Goal: Information Seeking & Learning: Learn about a topic

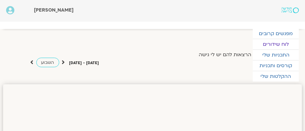
click at [276, 43] on link "לוח שידורים" at bounding box center [276, 44] width 46 height 10
click at [273, 42] on link "לוח שידורים" at bounding box center [276, 44] width 46 height 10
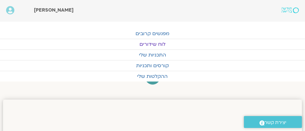
click at [154, 42] on link "לוח שידורים" at bounding box center [152, 44] width 305 height 10
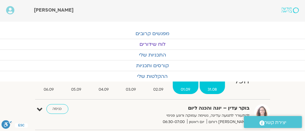
click at [183, 88] on span "01.09" at bounding box center [186, 89] width 26 height 6
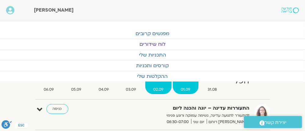
click at [156, 87] on span "02.09" at bounding box center [158, 89] width 26 height 6
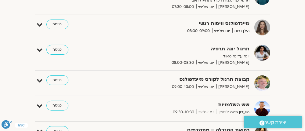
scroll to position [49, 0]
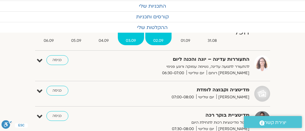
click at [130, 39] on span "03.09" at bounding box center [131, 41] width 26 height 6
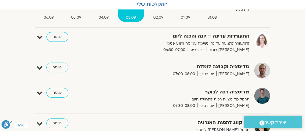
scroll to position [0, 0]
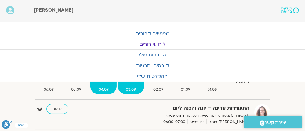
click at [104, 87] on span "04.09" at bounding box center [103, 89] width 26 height 6
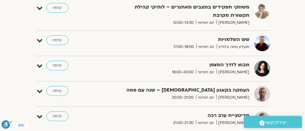
scroll to position [318, 0]
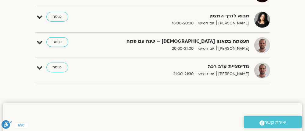
click at [54, 57] on div "העמקה בקאנון הבודהיסטי – שנה עם פמה דקל קנטי יום חמישי 20:00-21:00 כניסה עריכה …" at bounding box center [152, 47] width 235 height 21
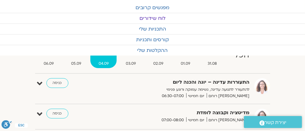
scroll to position [0, 0]
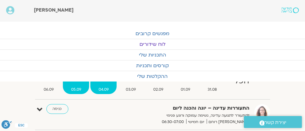
click at [75, 88] on span "05.09" at bounding box center [76, 89] width 26 height 6
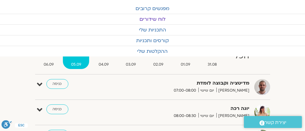
scroll to position [24, 0]
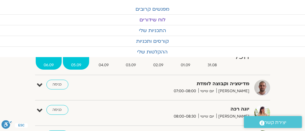
click at [46, 64] on span "06.09" at bounding box center [49, 65] width 26 height 6
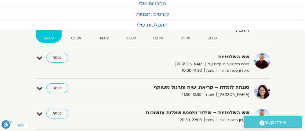
scroll to position [73, 0]
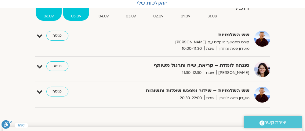
click at [76, 13] on span "05.09" at bounding box center [76, 16] width 26 height 6
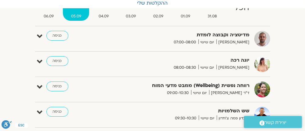
scroll to position [49, 0]
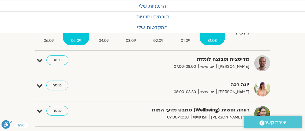
click at [211, 38] on span "31.08" at bounding box center [212, 41] width 25 height 6
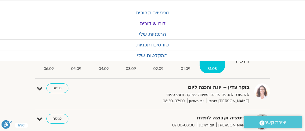
scroll to position [0, 0]
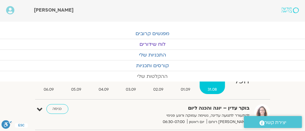
click at [151, 74] on link "ההקלטות שלי" at bounding box center [152, 76] width 305 height 10
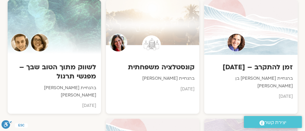
scroll to position [660, 0]
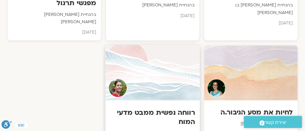
click at [151, 62] on div at bounding box center [152, 73] width 94 height 56
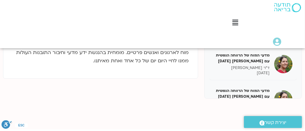
scroll to position [244, 0]
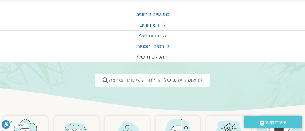
scroll to position [15, 0]
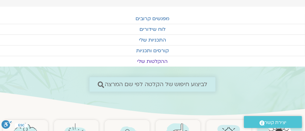
click at [176, 81] on span "לביצוע חיפוש של הקלטה לפי שם המרצה" at bounding box center [156, 84] width 103 height 6
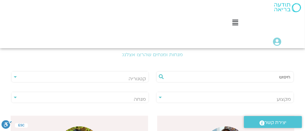
scroll to position [122, 0]
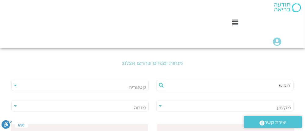
click at [133, 105] on span "מנחה" at bounding box center [80, 108] width 137 height 14
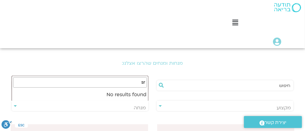
type input "s"
type input "דר נועה אלבלדה"
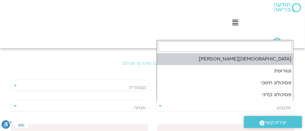
click at [159, 104] on span "מקצוע" at bounding box center [225, 108] width 137 height 14
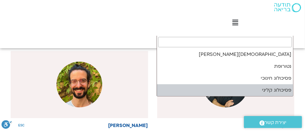
scroll to position [98, 0]
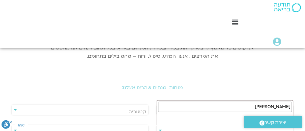
type input "דר נעה אלבלדה"
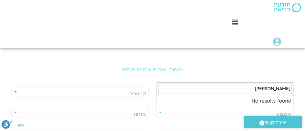
scroll to position [147, 0]
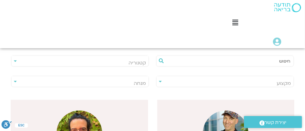
click at [160, 80] on span "מקצוע" at bounding box center [225, 83] width 137 height 14
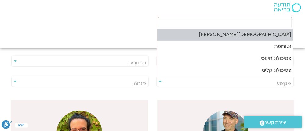
click at [160, 80] on span "מקצוע" at bounding box center [225, 83] width 137 height 14
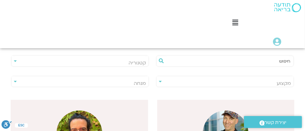
click at [160, 82] on div "**********" at bounding box center [224, 81] width 137 height 11
click at [15, 60] on div "**********" at bounding box center [79, 61] width 137 height 11
click at [14, 60] on div "**********" at bounding box center [79, 61] width 137 height 11
click at [15, 81] on div "**********" at bounding box center [79, 81] width 137 height 11
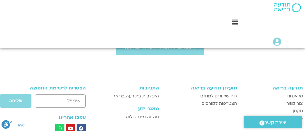
scroll to position [864, -7]
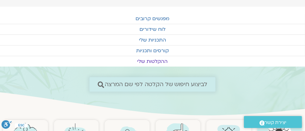
click at [188, 82] on span "לביצוע חיפוש של הקלטה לפי שם המרצה" at bounding box center [156, 84] width 103 height 6
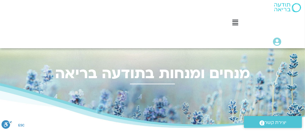
click at [236, 23] on icon at bounding box center [235, 22] width 6 height 7
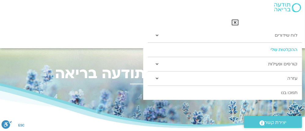
click at [282, 49] on link "ההקלטות שלי" at bounding box center [225, 50] width 154 height 14
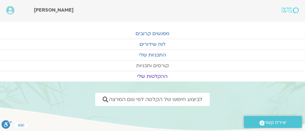
click at [150, 66] on link "קורסים ותכניות" at bounding box center [152, 65] width 305 height 10
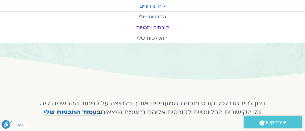
scroll to position [98, 0]
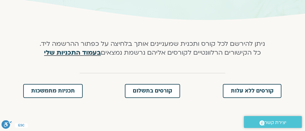
click at [73, 54] on link "בעמוד התכניות שלי" at bounding box center [72, 52] width 57 height 9
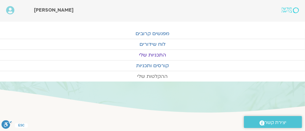
click at [156, 76] on link "ההקלטות שלי" at bounding box center [152, 76] width 305 height 10
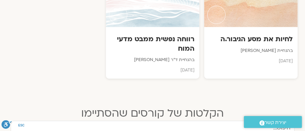
scroll to position [611, 0]
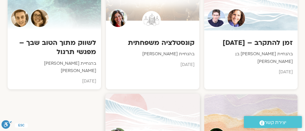
click at [162, 94] on div at bounding box center [152, 122] width 94 height 56
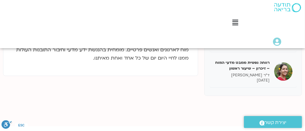
scroll to position [195, 0]
